Goal: Task Accomplishment & Management: Use online tool/utility

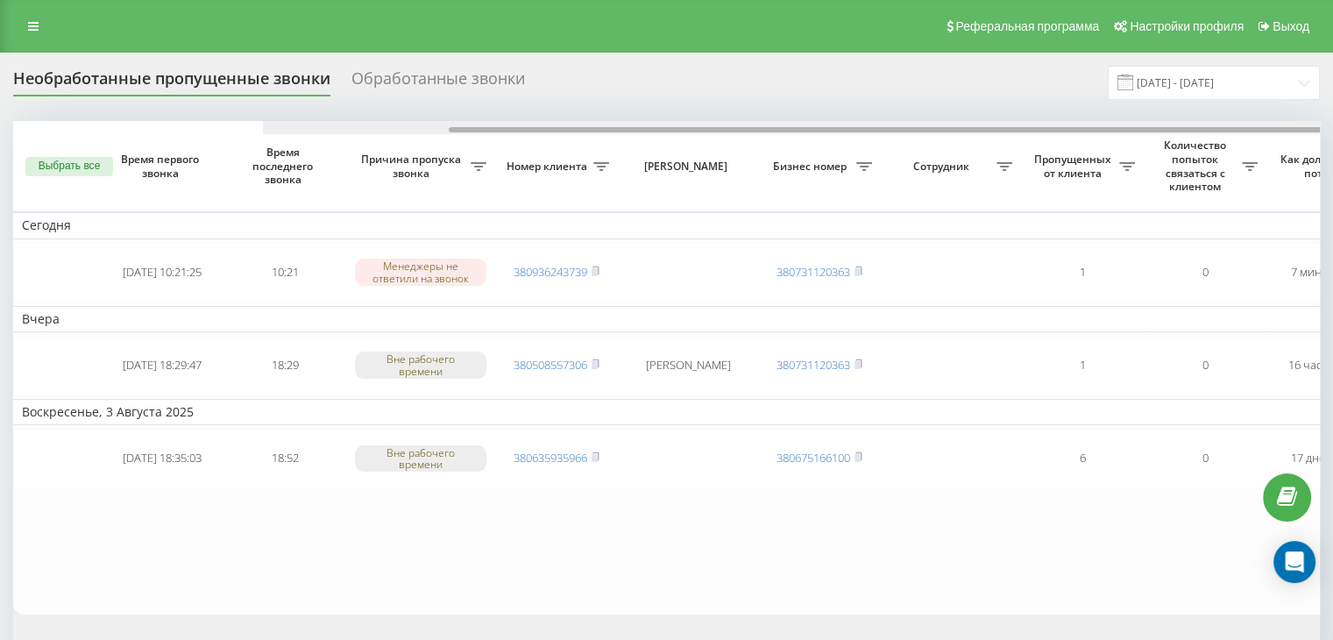
scroll to position [0, 445]
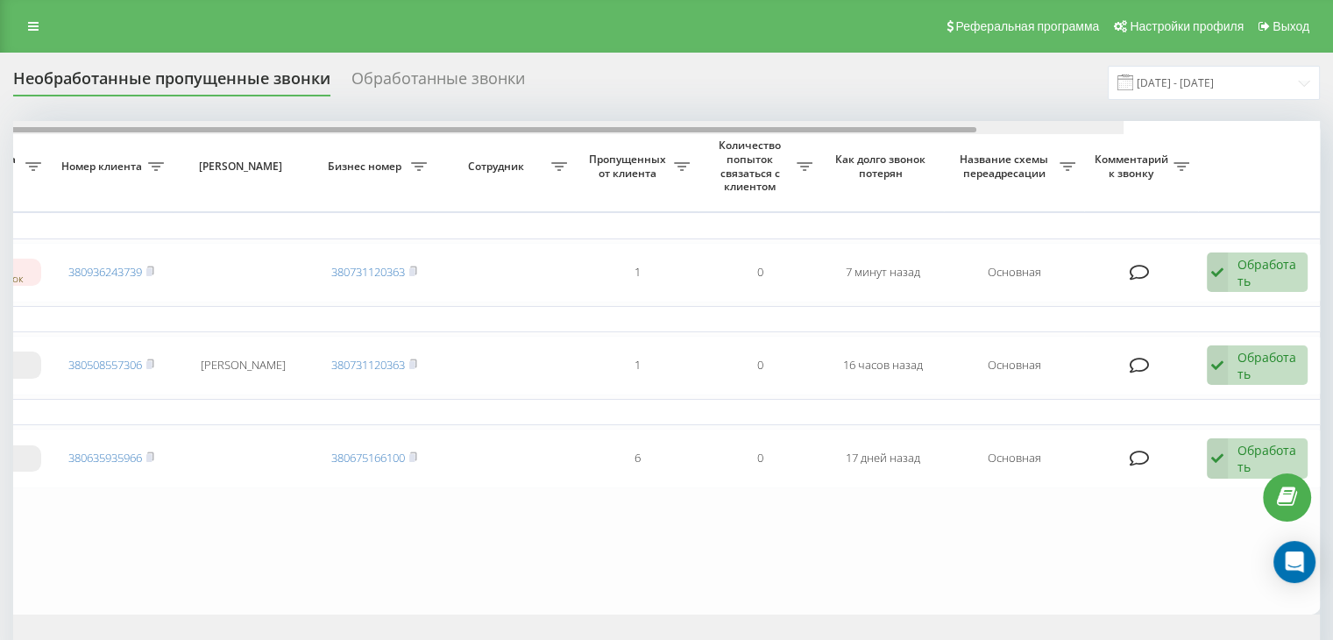
drag, startPoint x: 964, startPoint y: 128, endPoint x: 1346, endPoint y: 147, distance: 381.9
click at [1333, 139] on html "[DOMAIN_NAME] Проекты [DOMAIN_NAME] Центр обращений Журнал звонков Журнал сообщ…" at bounding box center [666, 320] width 1333 height 640
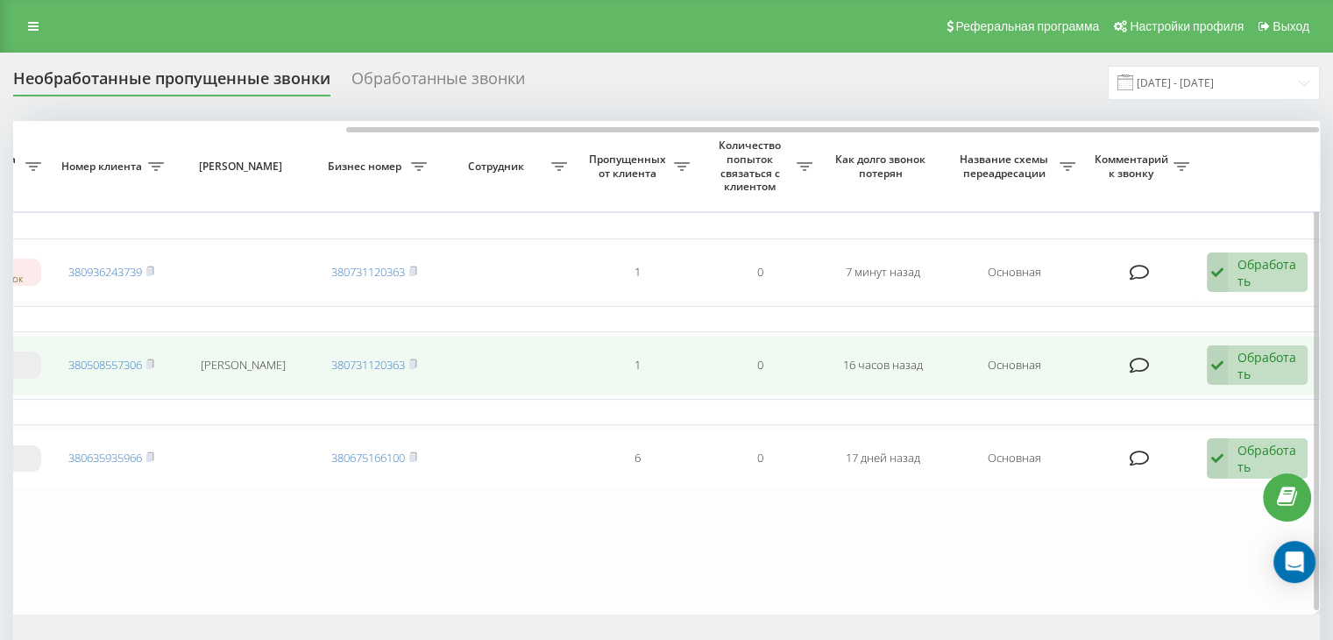
click at [1284, 368] on div "Обработать" at bounding box center [1268, 365] width 60 height 33
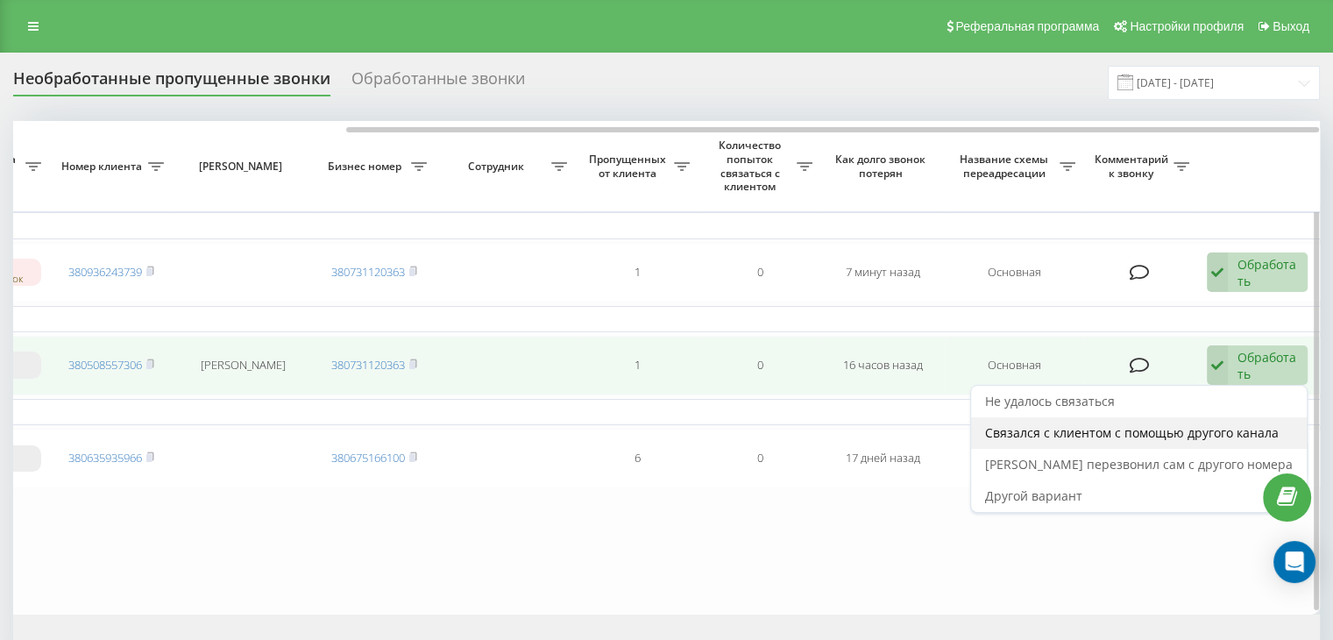
click at [1136, 438] on span "Связался с клиентом с помощью другого канала" at bounding box center [1132, 432] width 294 height 17
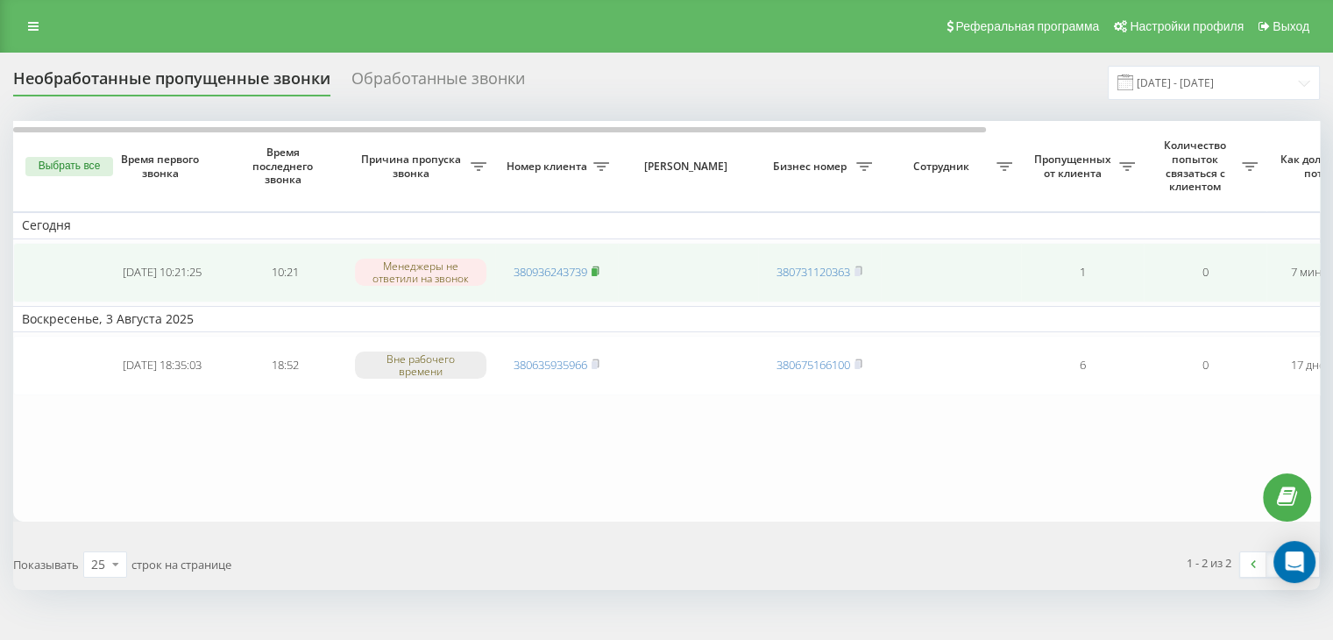
click at [600, 267] on icon at bounding box center [596, 271] width 8 height 11
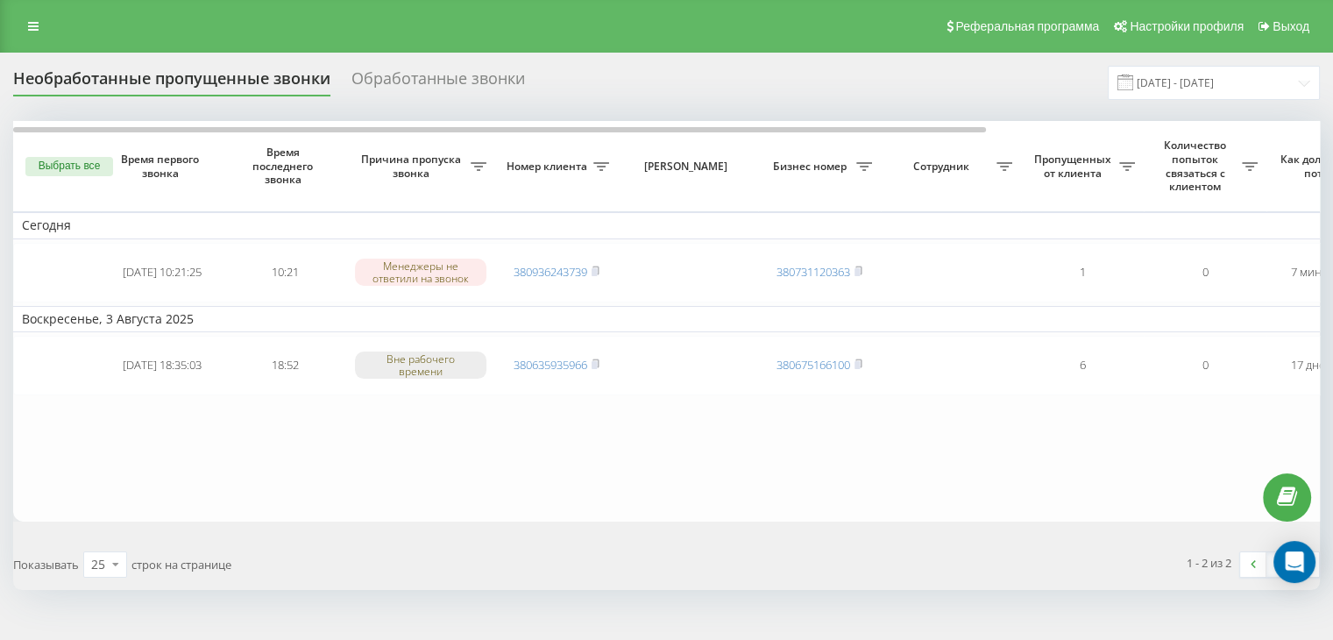
click at [548, 475] on table "[DATE] [DATE] 10:21:25 10:21 Менеджеры не ответили на звонок 380936243739 38073…" at bounding box center [889, 321] width 1753 height 400
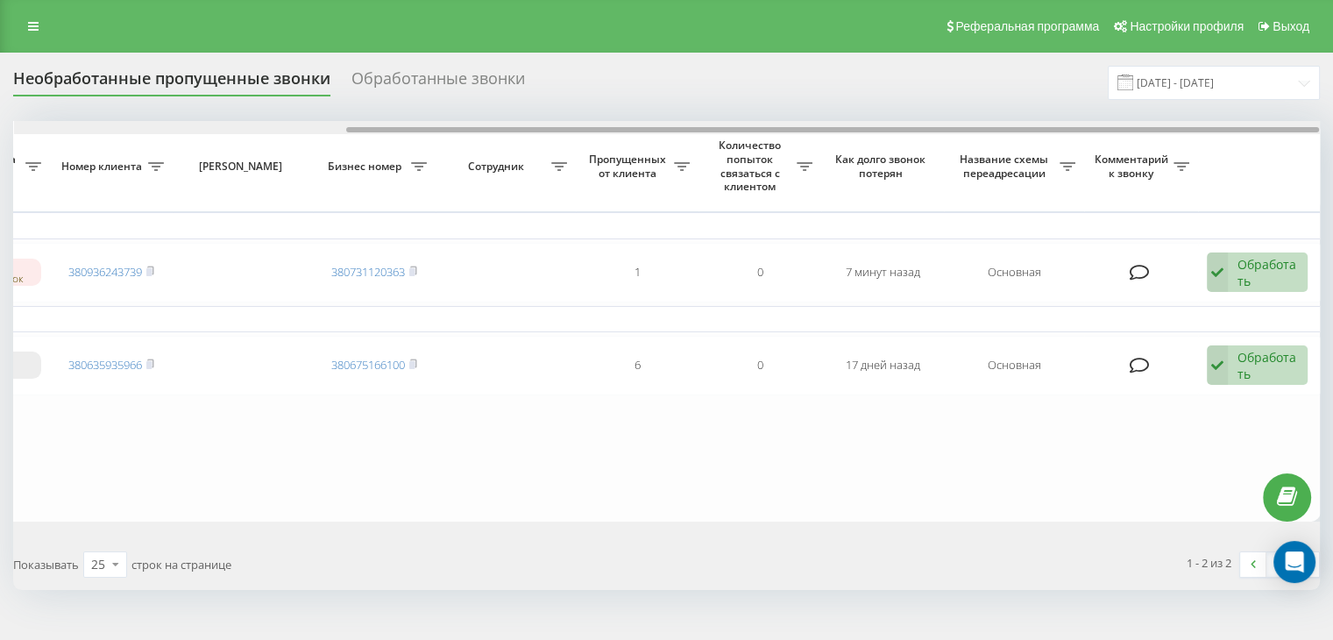
drag, startPoint x: 416, startPoint y: 127, endPoint x: 857, endPoint y: 127, distance: 441.0
click at [835, 127] on div at bounding box center [832, 129] width 973 height 5
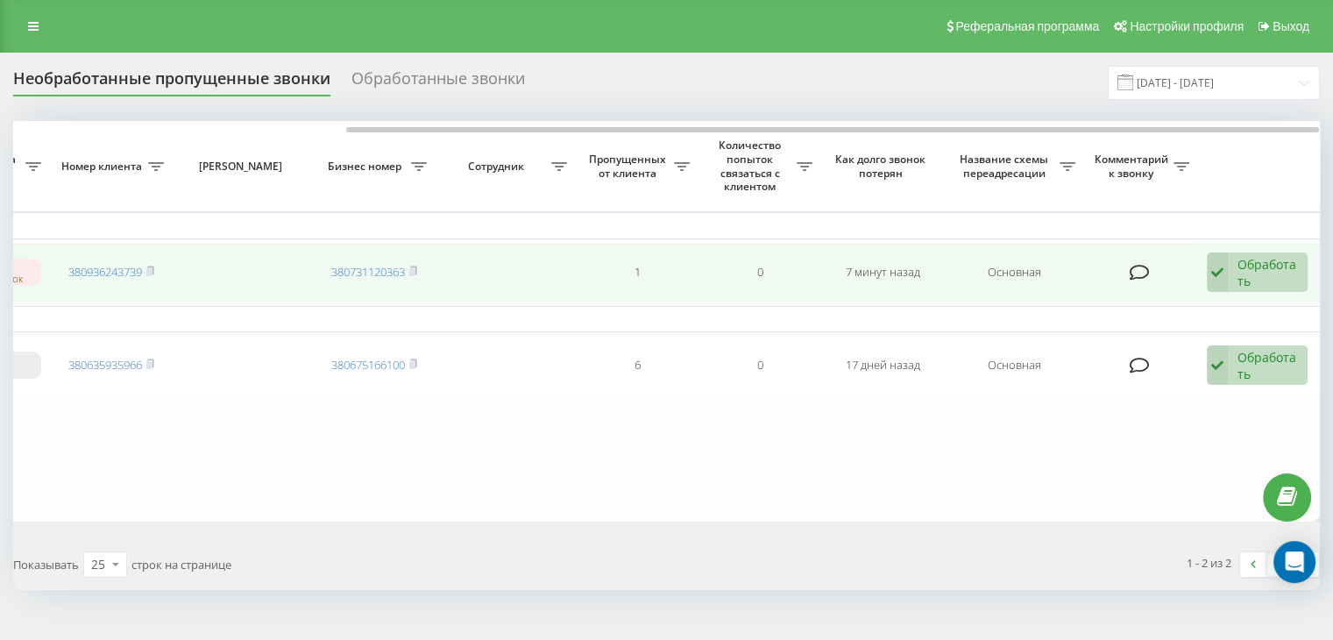
click at [1241, 265] on div "Обработать" at bounding box center [1268, 272] width 60 height 33
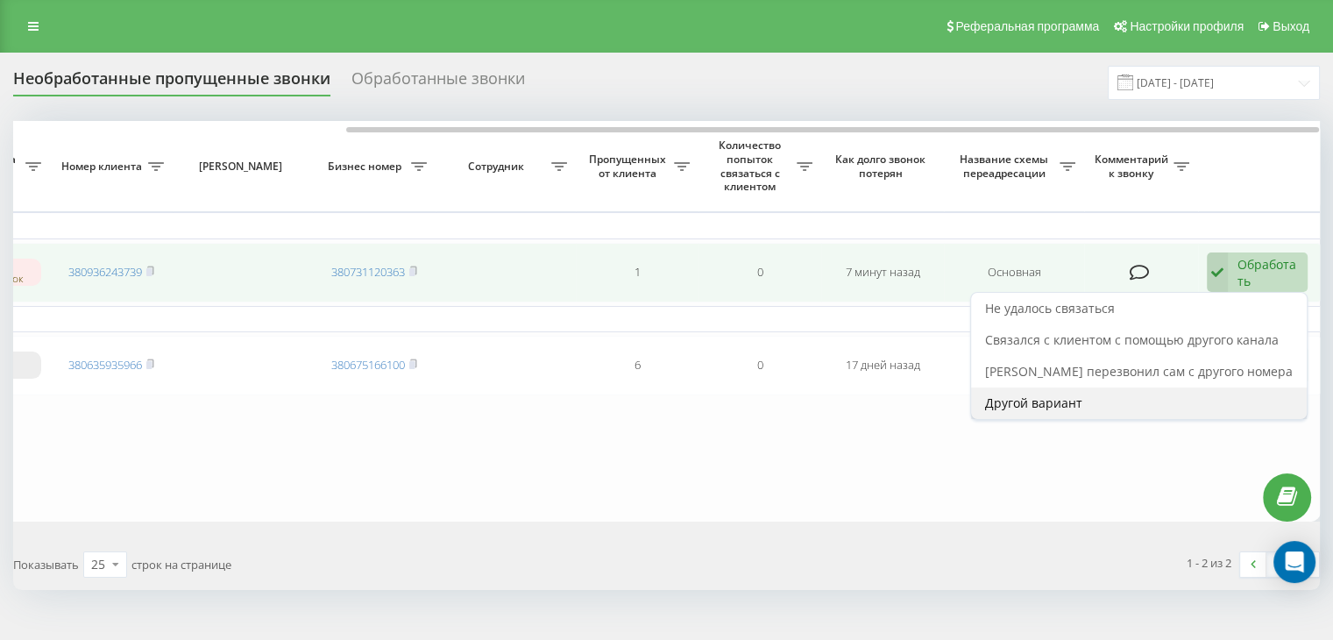
click at [1113, 400] on div "Другой вариант" at bounding box center [1139, 404] width 336 height 32
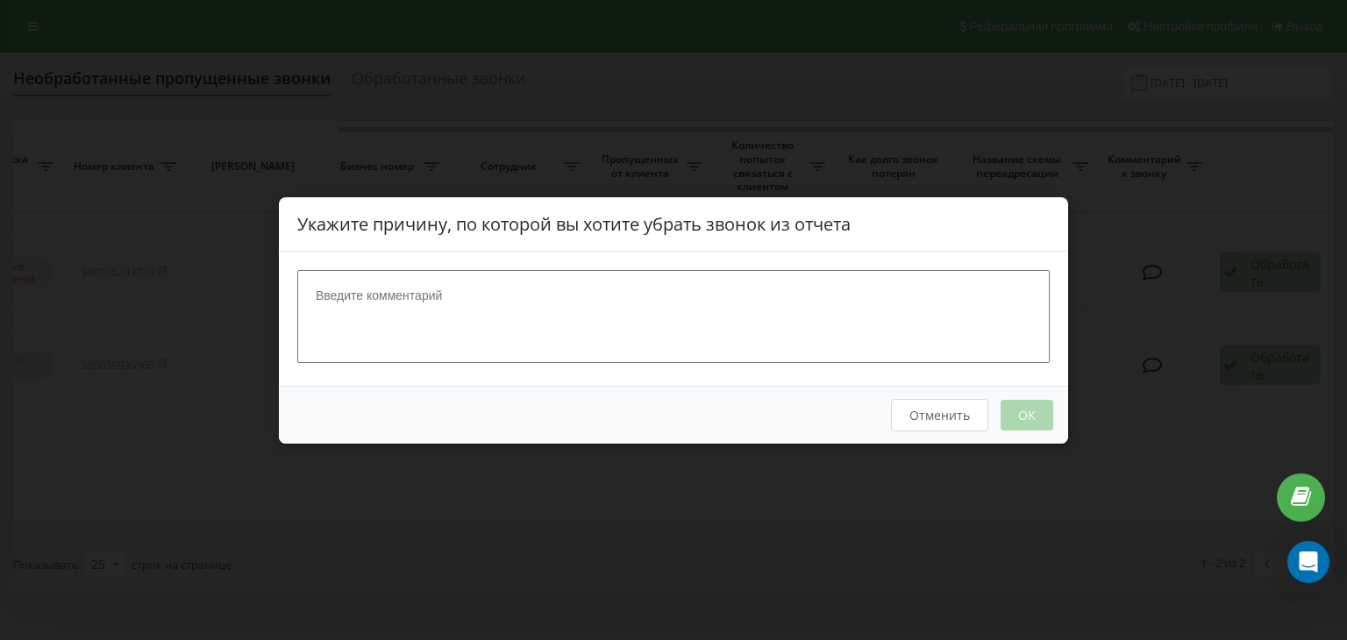
scroll to position [0, 432]
click at [572, 302] on textarea at bounding box center [673, 315] width 752 height 93
type textarea "[PERSON_NAME]"
click at [1035, 407] on button "OK" at bounding box center [1026, 414] width 53 height 31
